Goal: Task Accomplishment & Management: Complete application form

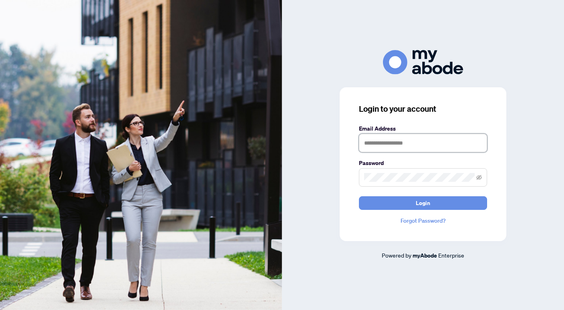
click at [386, 143] on input "text" at bounding box center [423, 143] width 128 height 18
type input "**********"
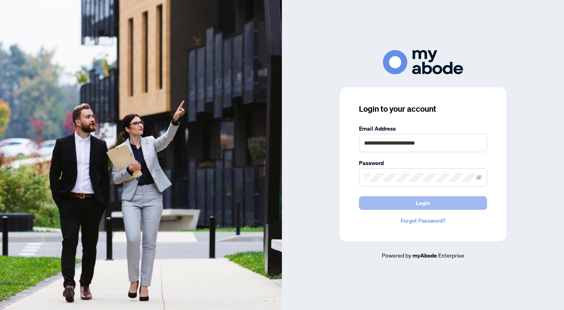
click at [418, 201] on span "Login" at bounding box center [423, 203] width 14 height 13
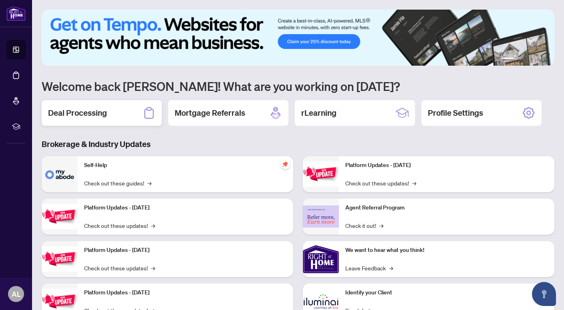
click at [113, 110] on div "Deal Processing" at bounding box center [102, 113] width 120 height 26
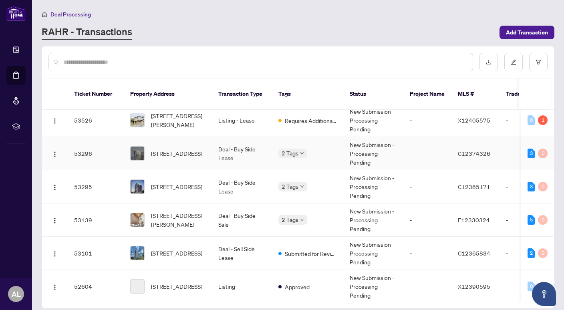
scroll to position [82, 0]
click at [521, 34] on span "Add Transaction" at bounding box center [527, 32] width 42 height 13
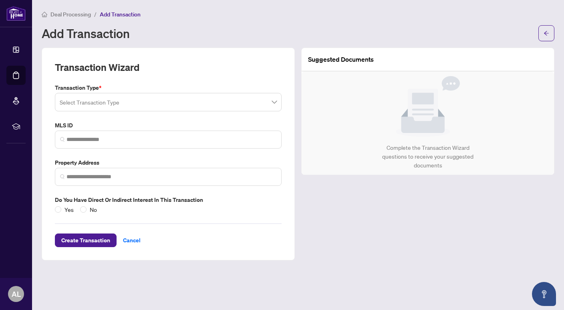
click at [181, 105] on input "search" at bounding box center [165, 103] width 210 height 18
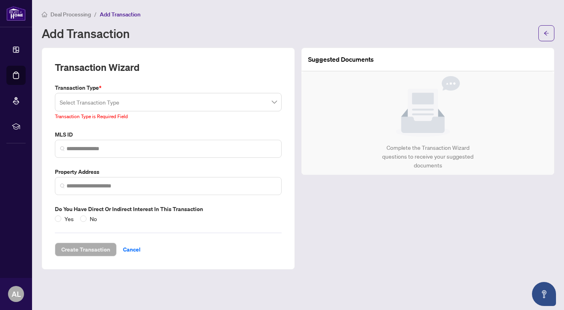
click at [222, 38] on div "Add Transaction" at bounding box center [288, 33] width 492 height 13
